Goal: Task Accomplishment & Management: Manage account settings

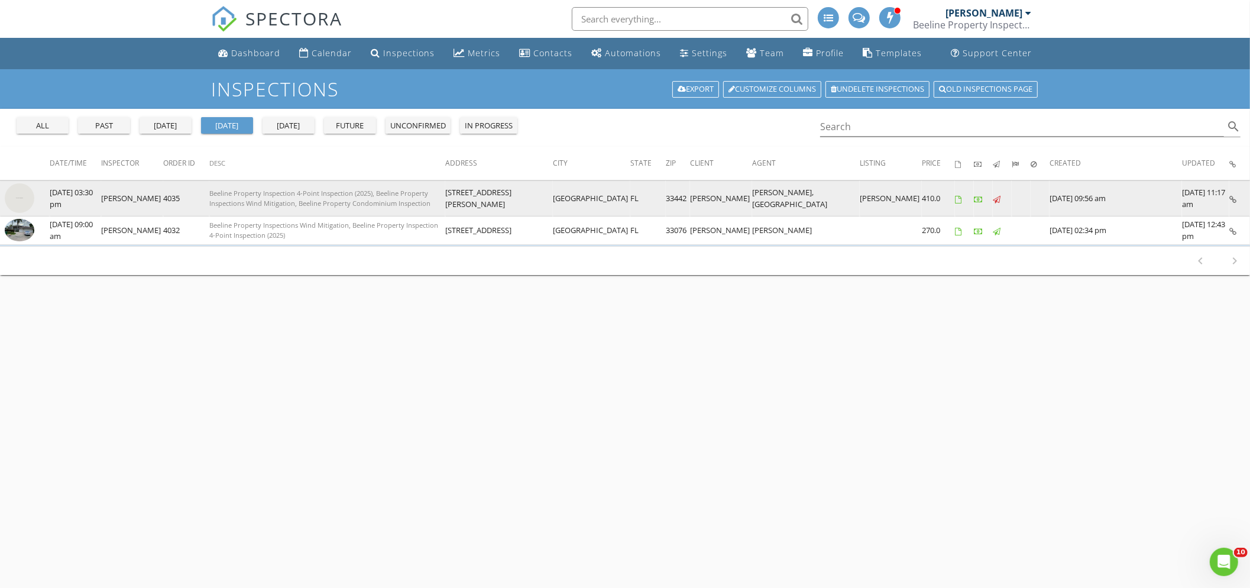
click at [26, 198] on img at bounding box center [20, 198] width 30 height 30
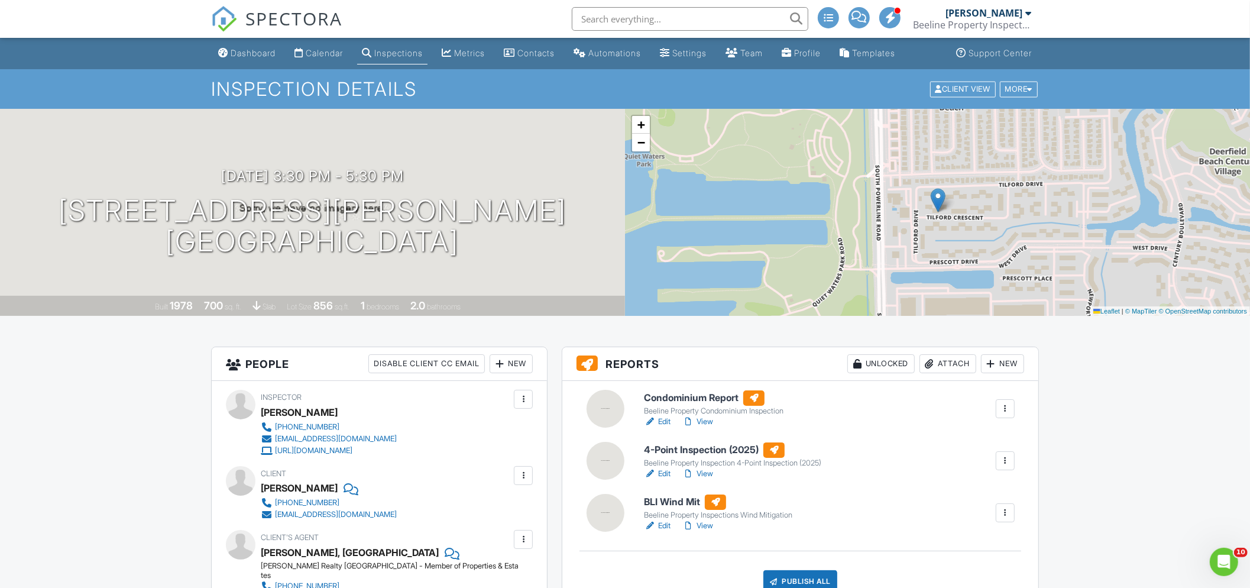
click at [661, 524] on link "Edit" at bounding box center [657, 526] width 27 height 12
click at [663, 473] on link "Edit" at bounding box center [657, 474] width 27 height 12
click at [666, 422] on link "Edit" at bounding box center [657, 422] width 27 height 12
click at [536, 212] on div "[DATE] 3:30 pm - 5:30 pm [STREET_ADDRESS][PERSON_NAME] [GEOGRAPHIC_DATA]" at bounding box center [312, 212] width 625 height 89
click at [558, 208] on div at bounding box center [569, 209] width 23 height 22
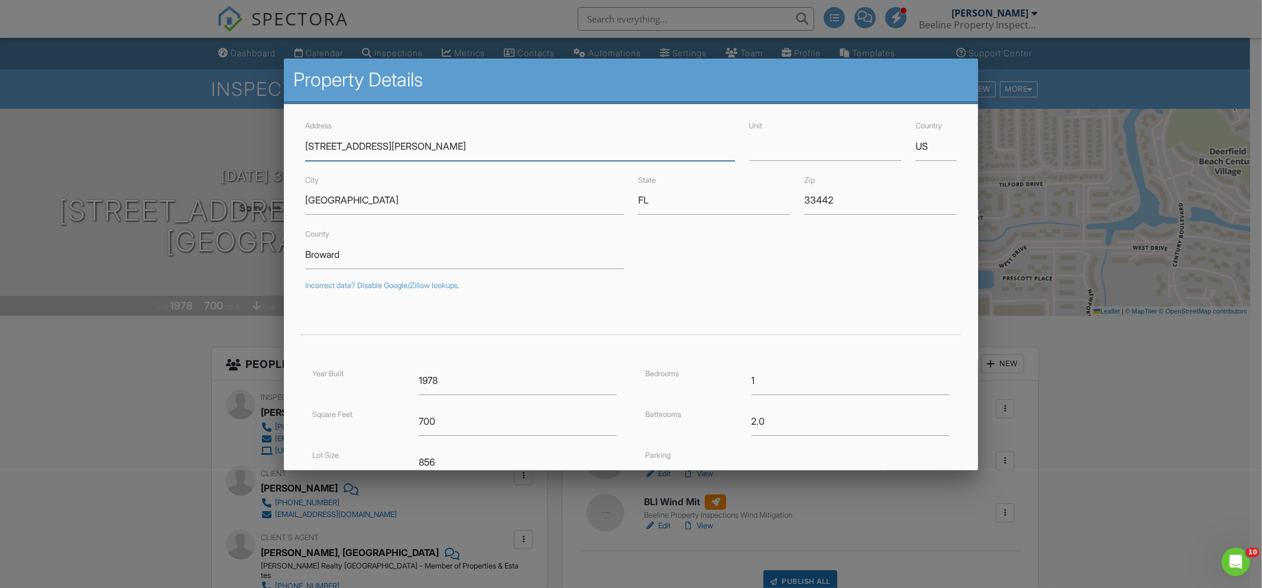
click at [378, 145] on input "[STREET_ADDRESS][PERSON_NAME]" at bounding box center [519, 146] width 429 height 29
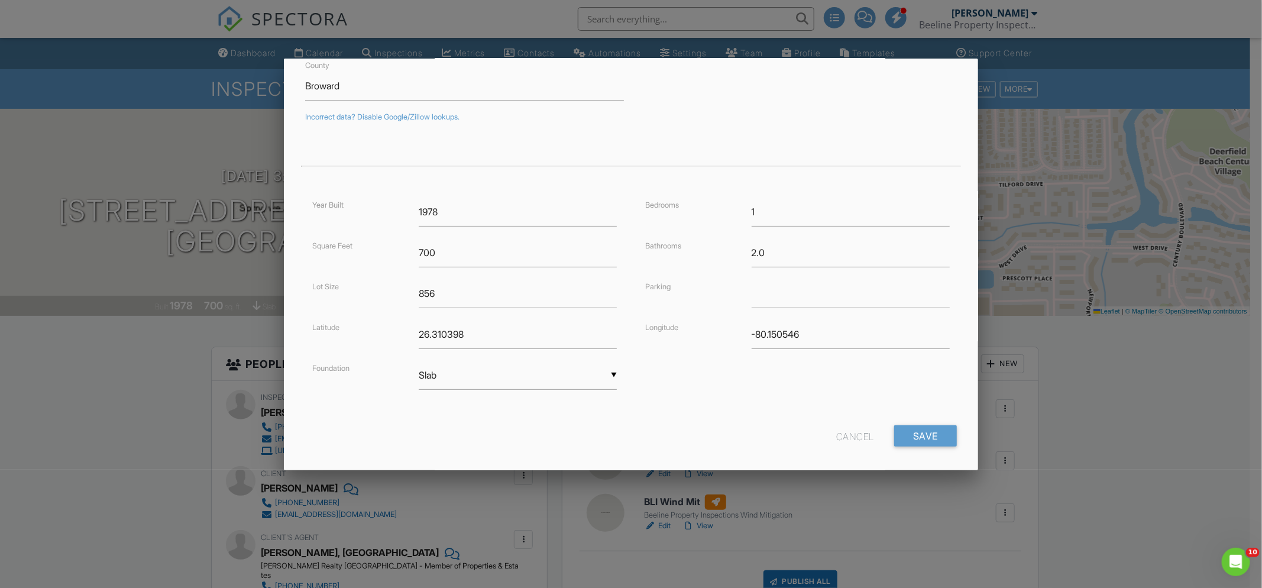
scroll to position [179, 0]
type input "374 [PERSON_NAME] R"
click at [910, 424] on input "Save" at bounding box center [925, 425] width 63 height 21
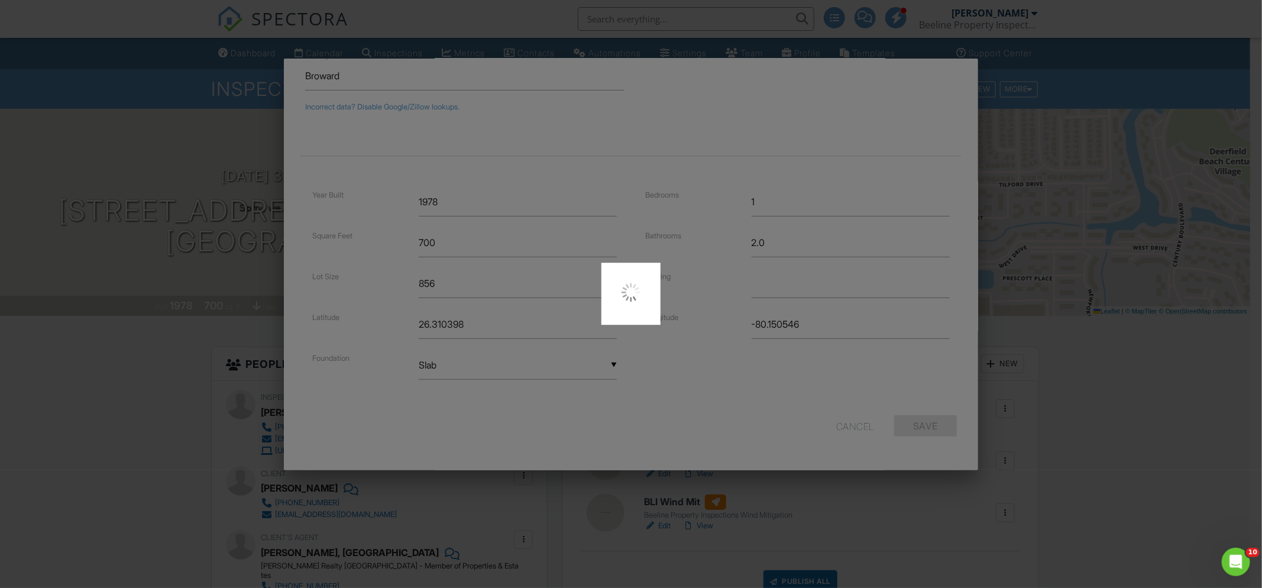
type input "26.311009"
type input "-80.150556"
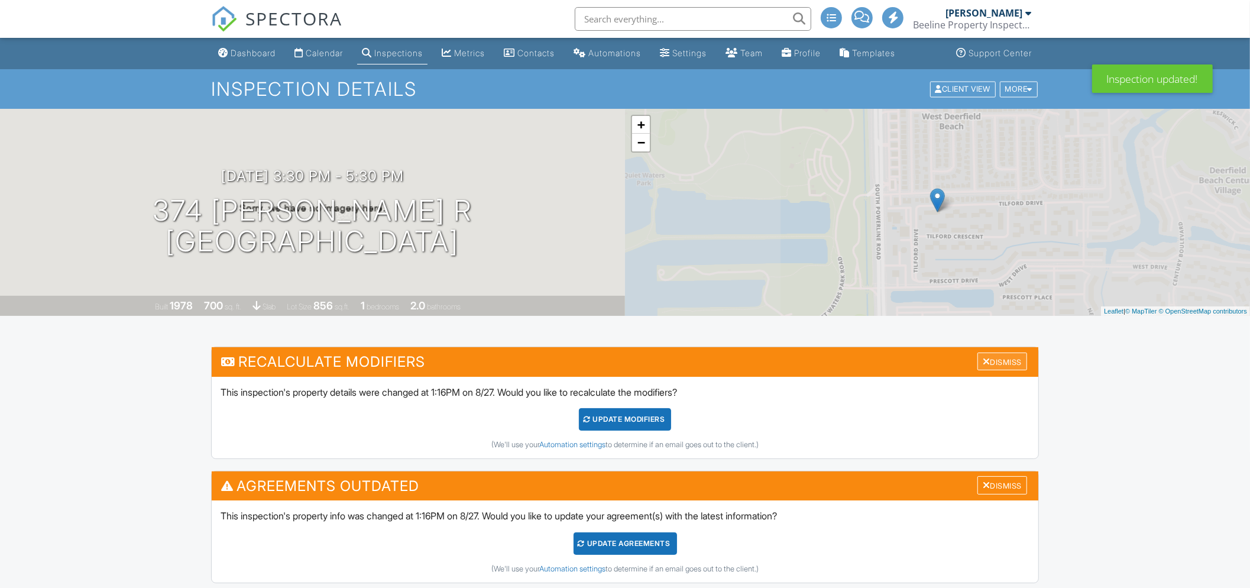
click at [1006, 360] on div "Dismiss" at bounding box center [1003, 361] width 50 height 18
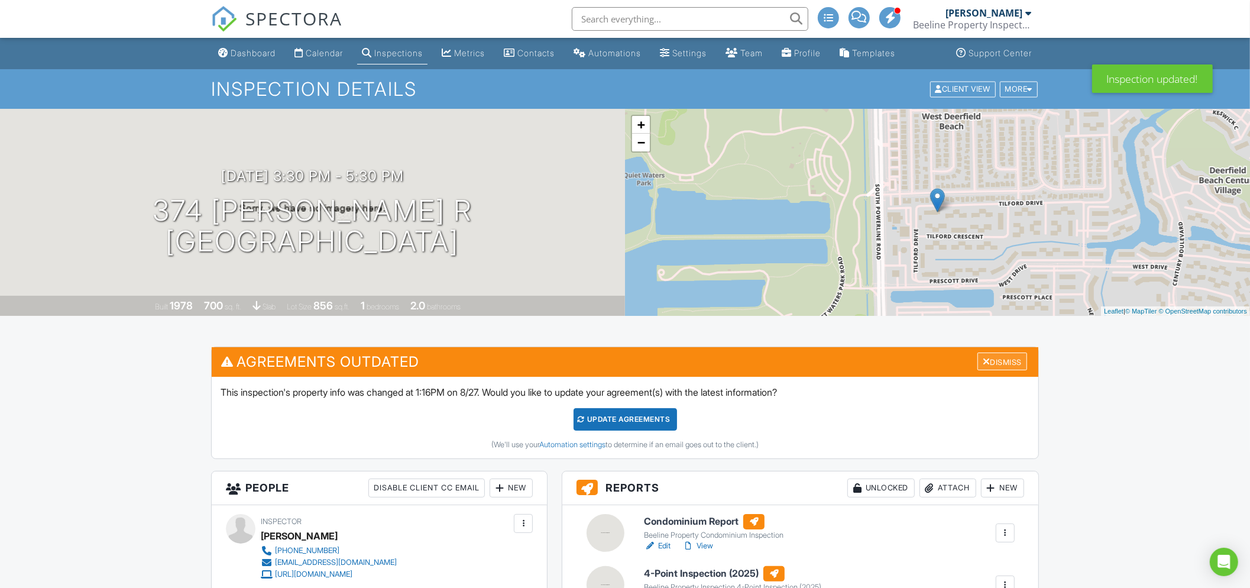
click at [993, 359] on div "Dismiss" at bounding box center [1003, 361] width 50 height 18
